Goal: Find specific page/section: Find specific page/section

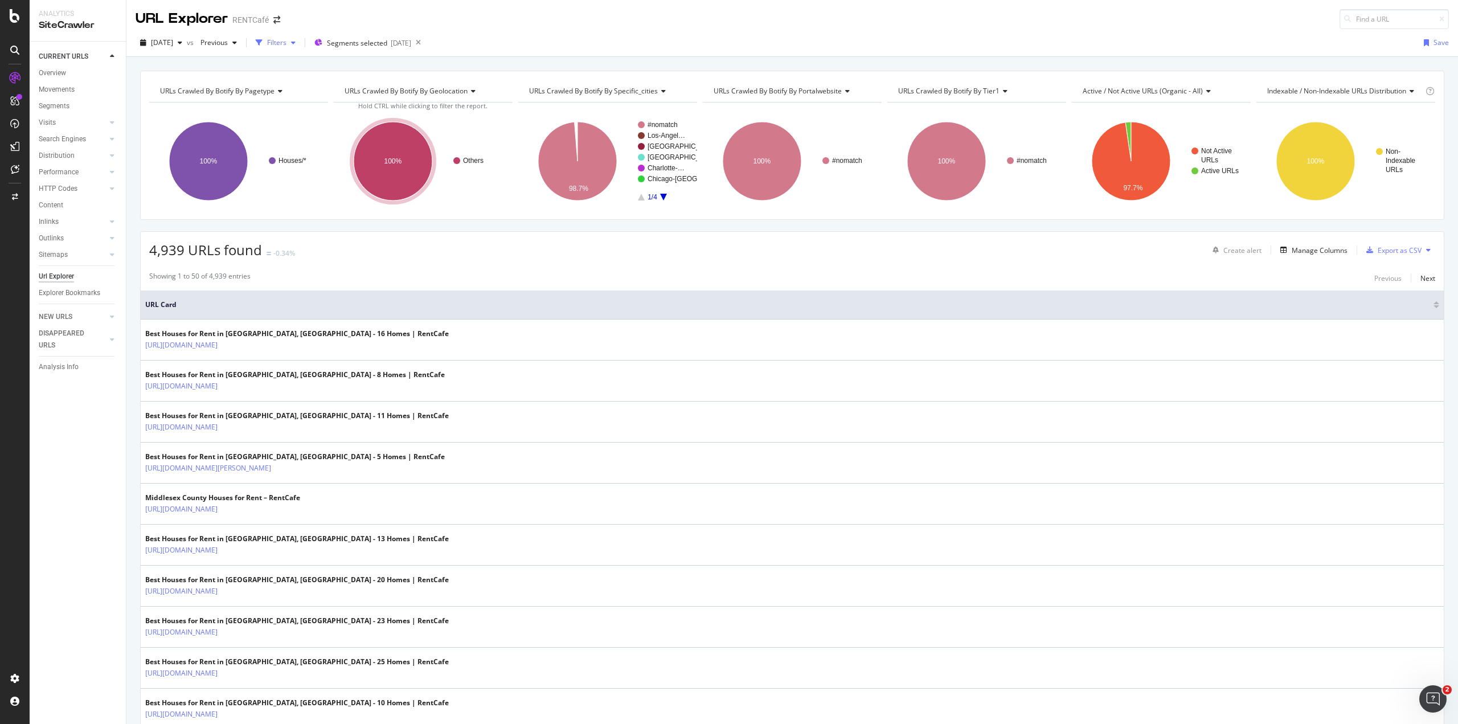
click at [297, 37] on div "Filters" at bounding box center [275, 42] width 49 height 17
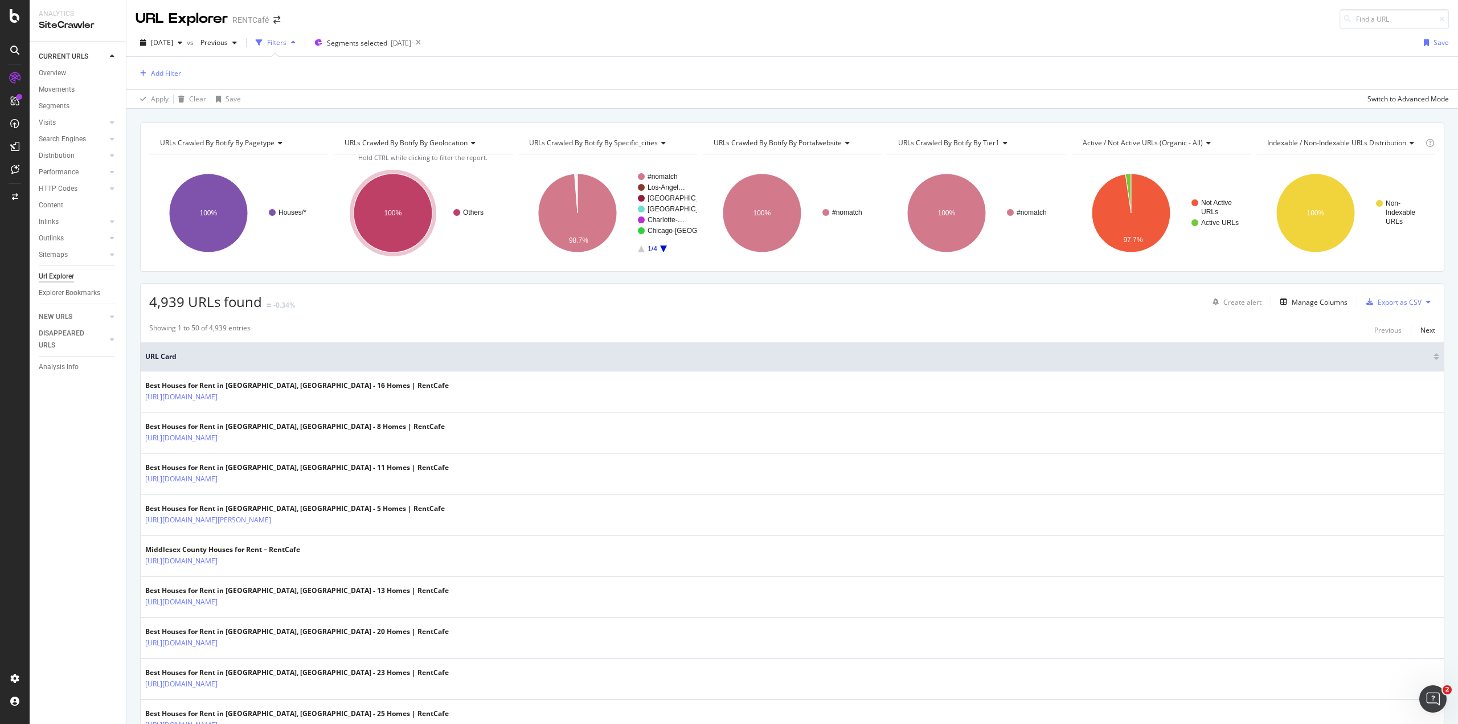
click at [287, 44] on div "Filters" at bounding box center [276, 43] width 19 height 10
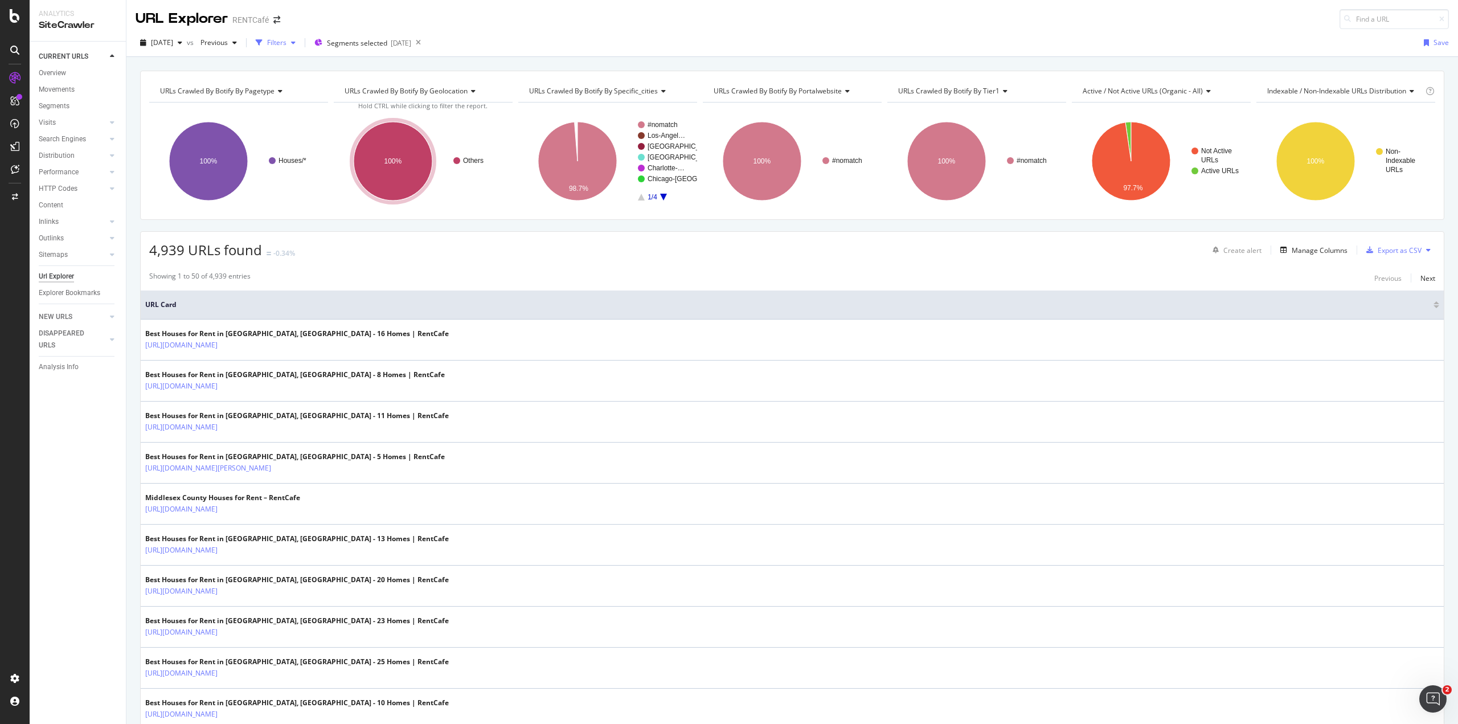
click at [287, 44] on div "Filters" at bounding box center [276, 43] width 19 height 10
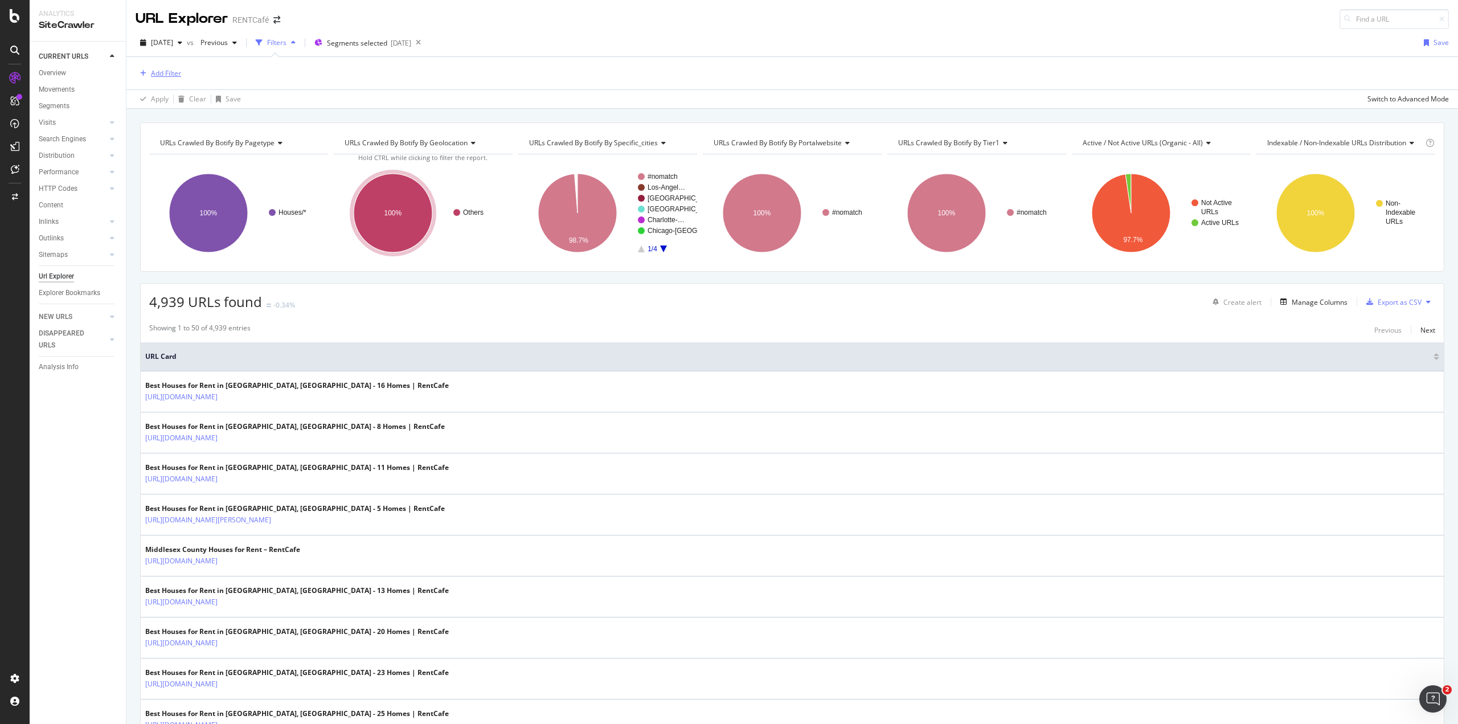
click at [171, 75] on div "Add Filter" at bounding box center [166, 73] width 30 height 10
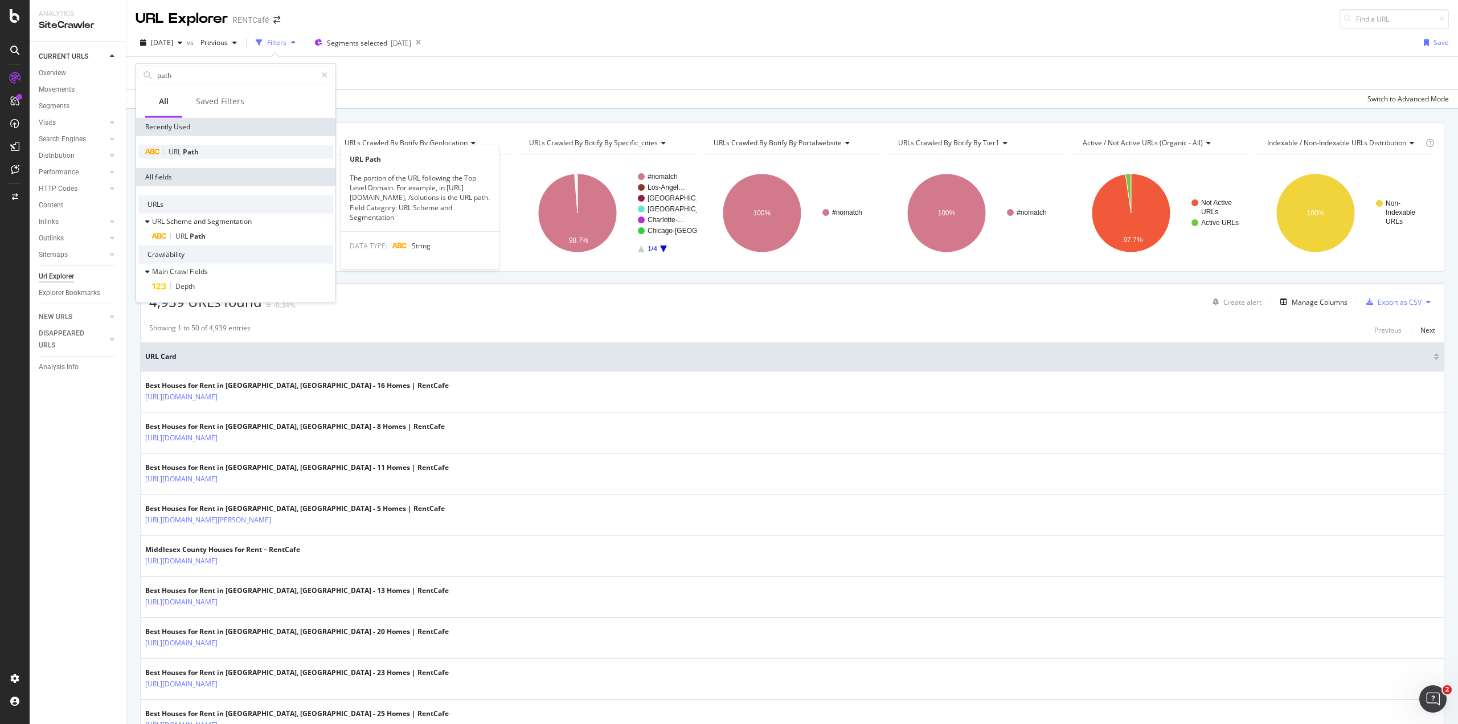
type input "path"
click at [185, 151] on span "Path" at bounding box center [191, 152] width 16 height 10
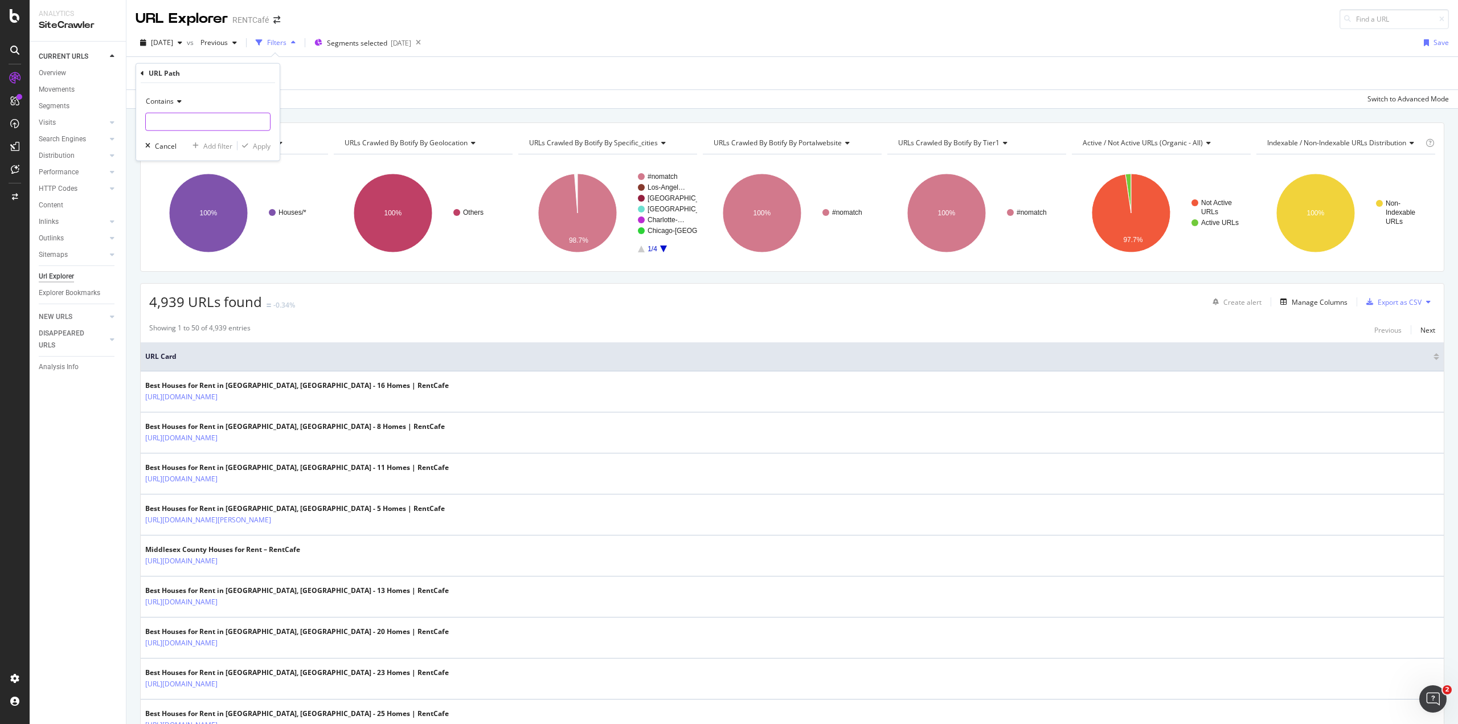
click at [175, 123] on input "text" at bounding box center [208, 122] width 124 height 18
type input "[GEOGRAPHIC_DATA]"
click at [263, 148] on div "Apply" at bounding box center [262, 146] width 18 height 10
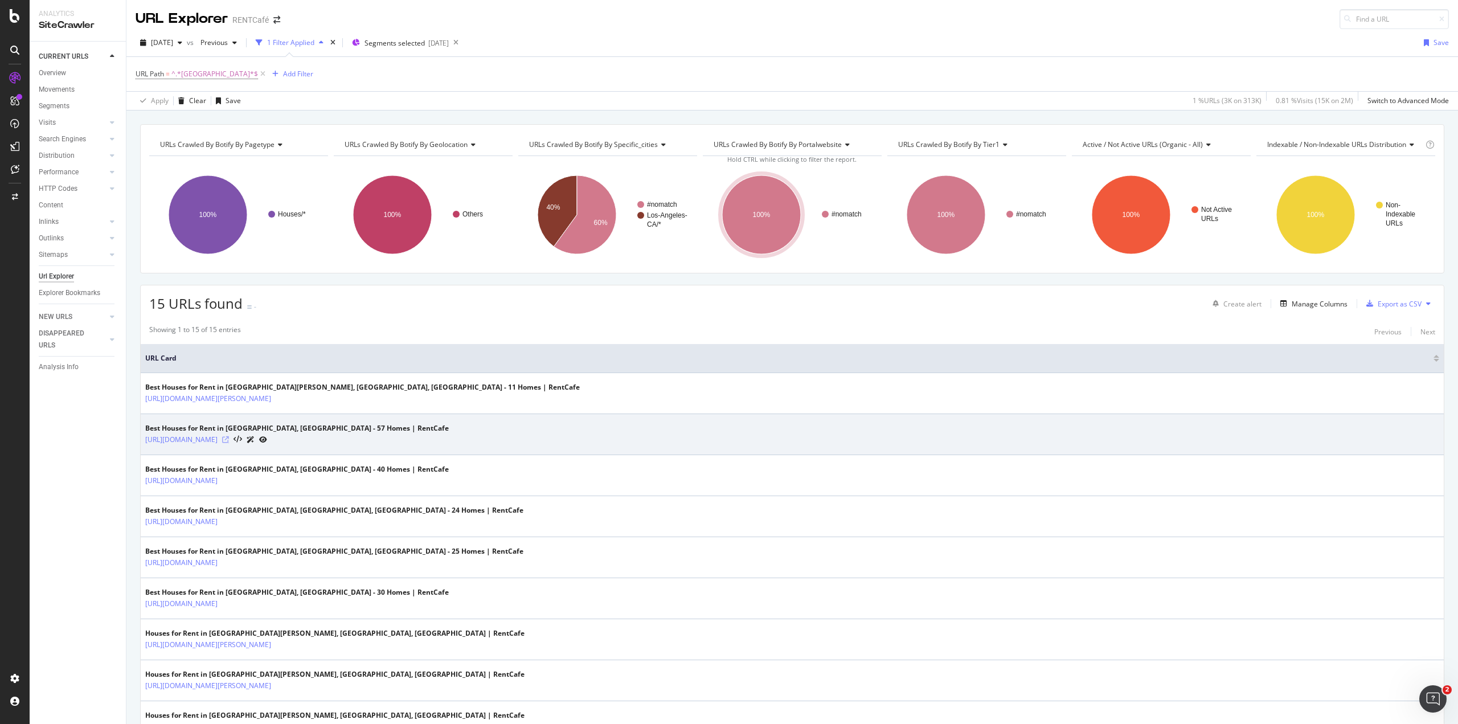
click at [229, 439] on icon at bounding box center [225, 439] width 7 height 7
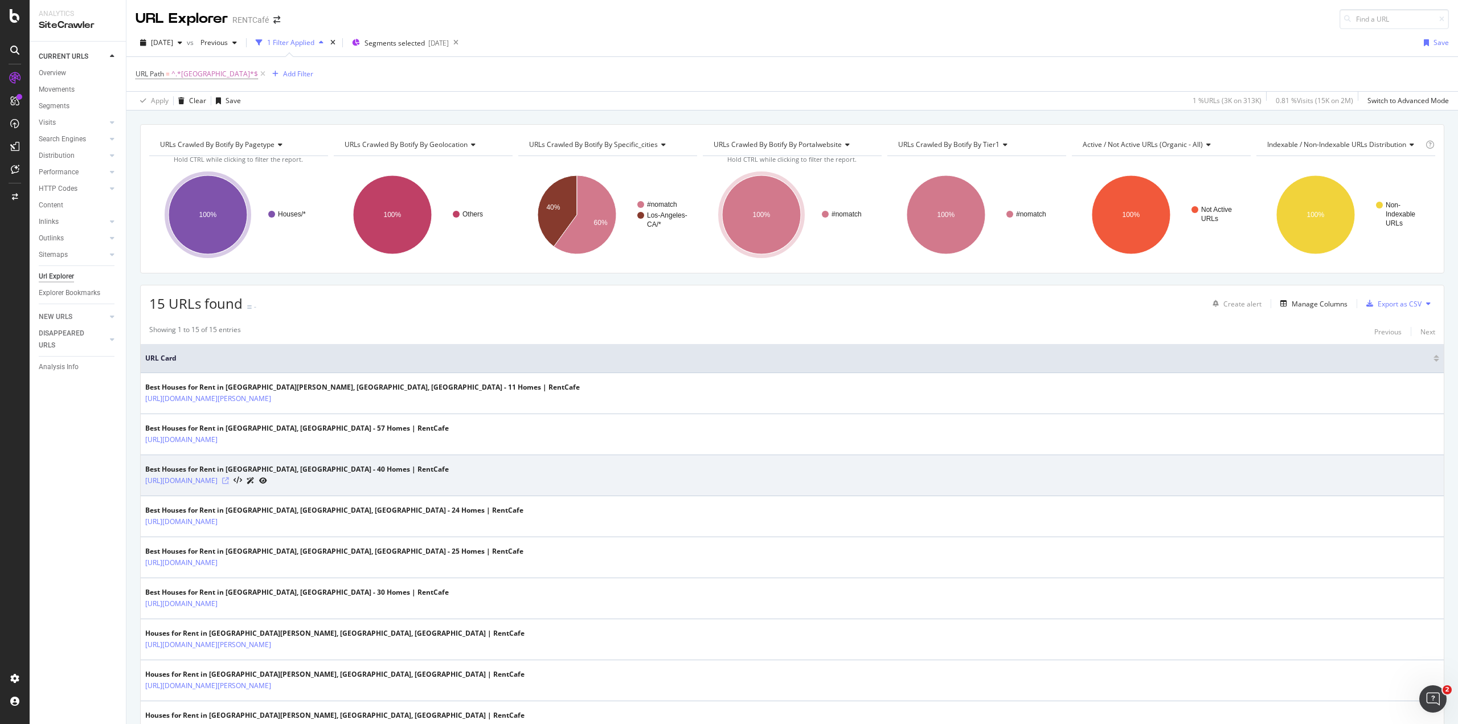
click at [229, 478] on icon at bounding box center [225, 480] width 7 height 7
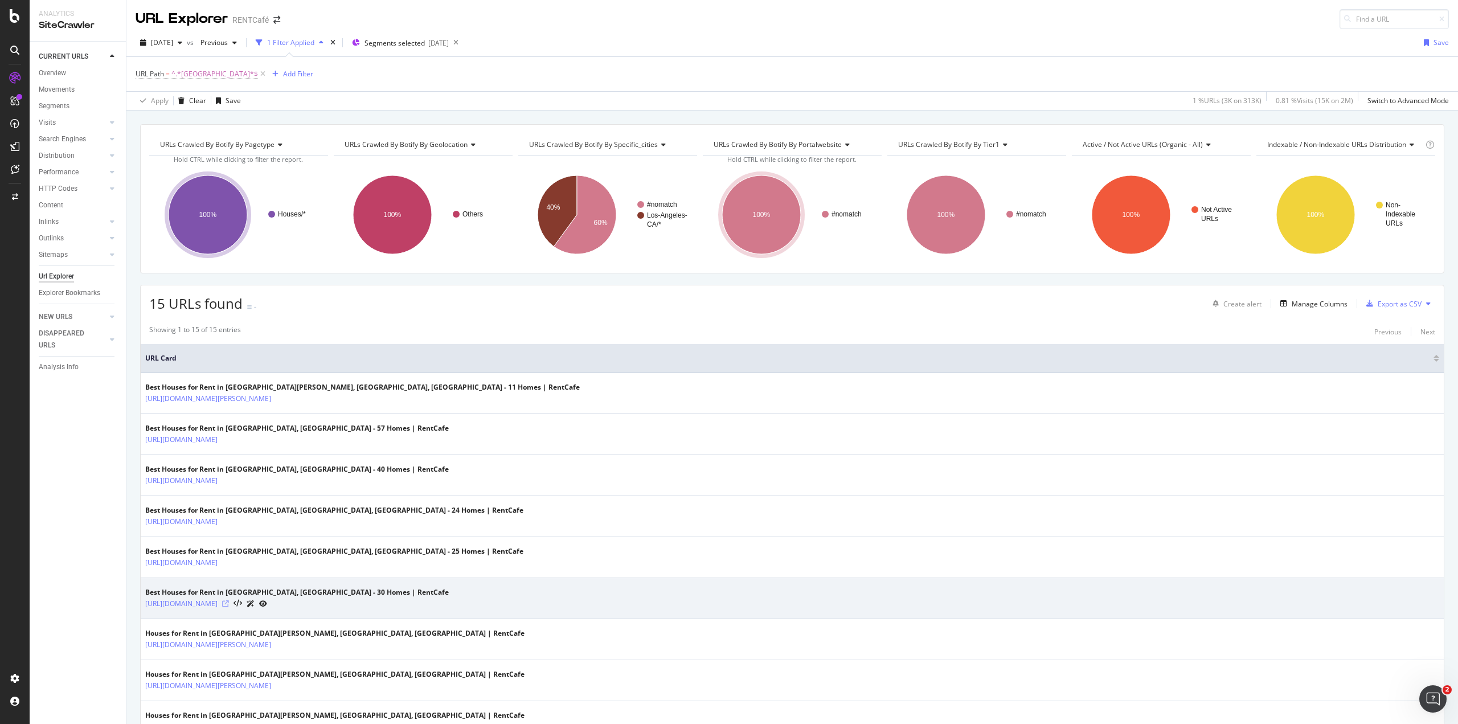
click at [229, 600] on icon at bounding box center [225, 603] width 7 height 7
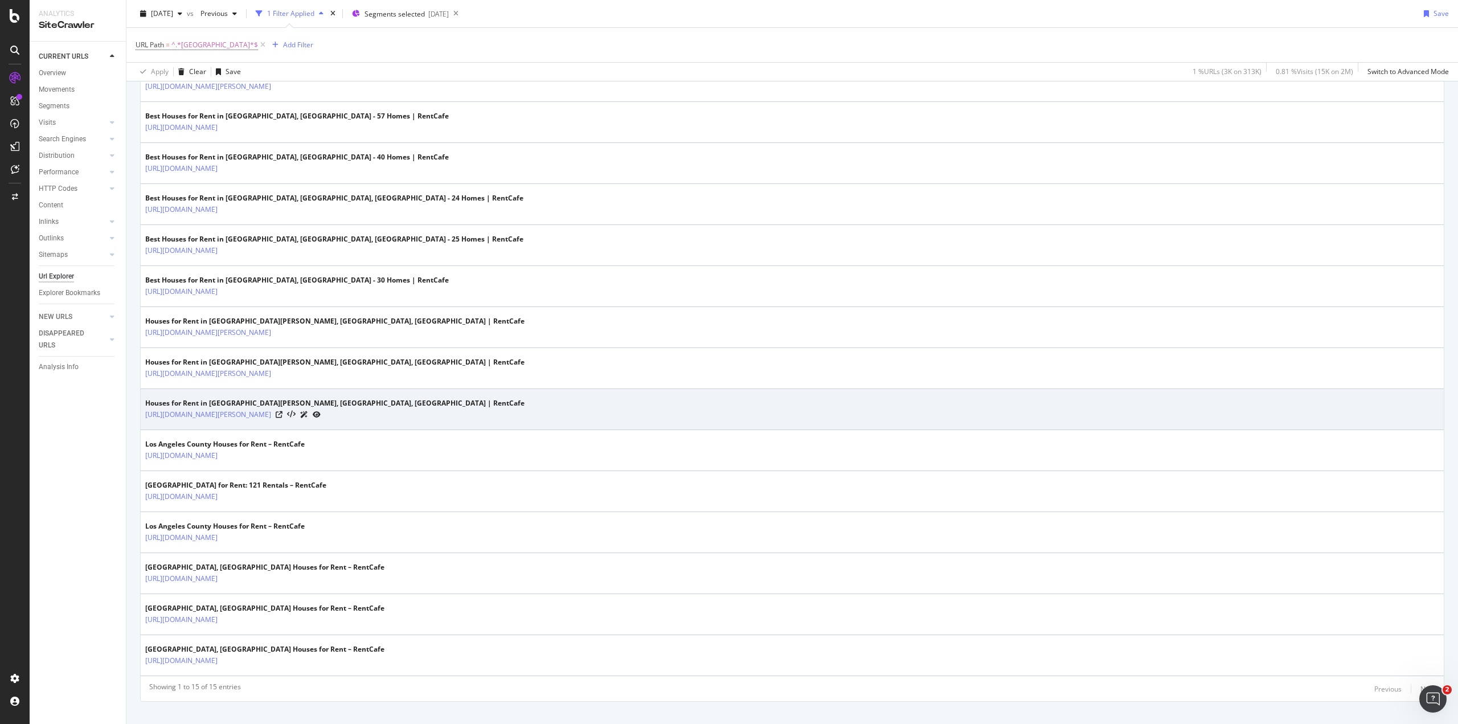
scroll to position [325, 0]
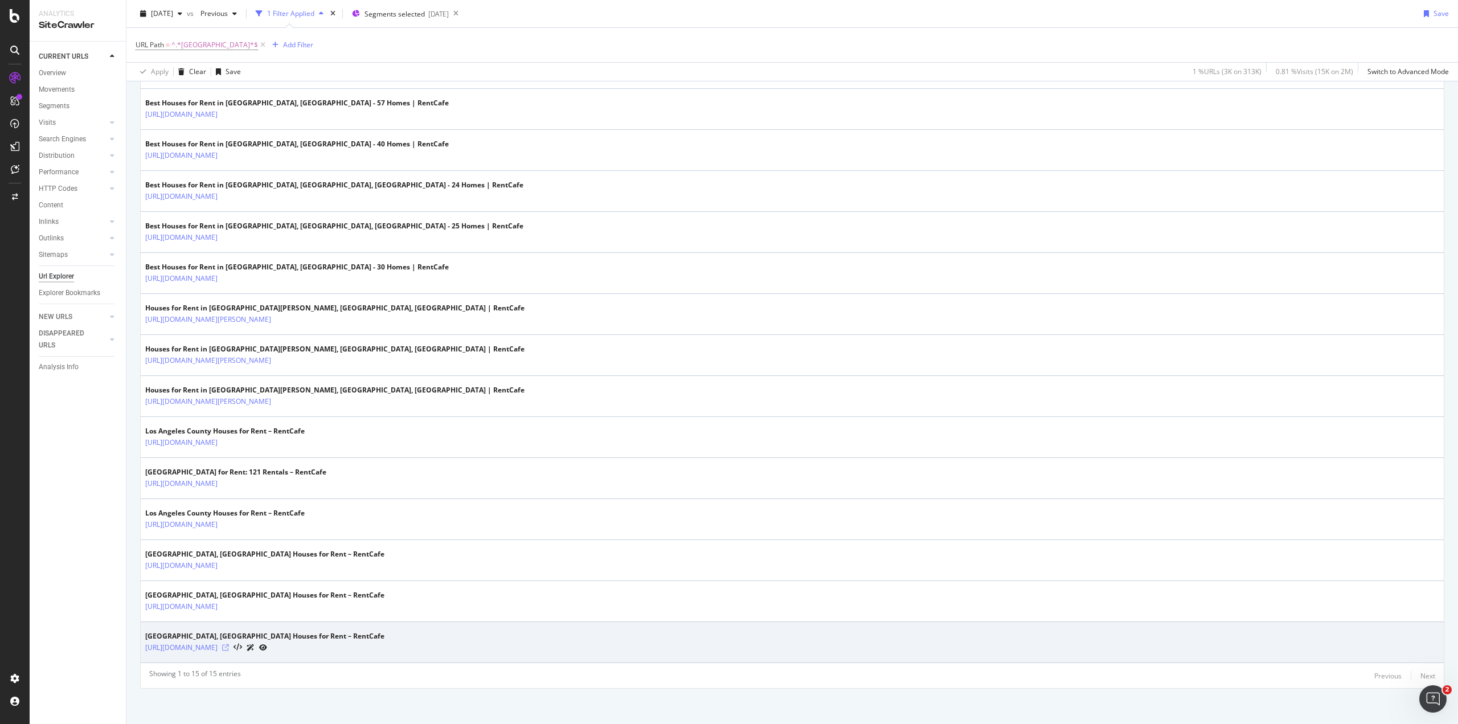
click at [229, 644] on icon at bounding box center [225, 647] width 7 height 7
